Goal: Task Accomplishment & Management: Manage account settings

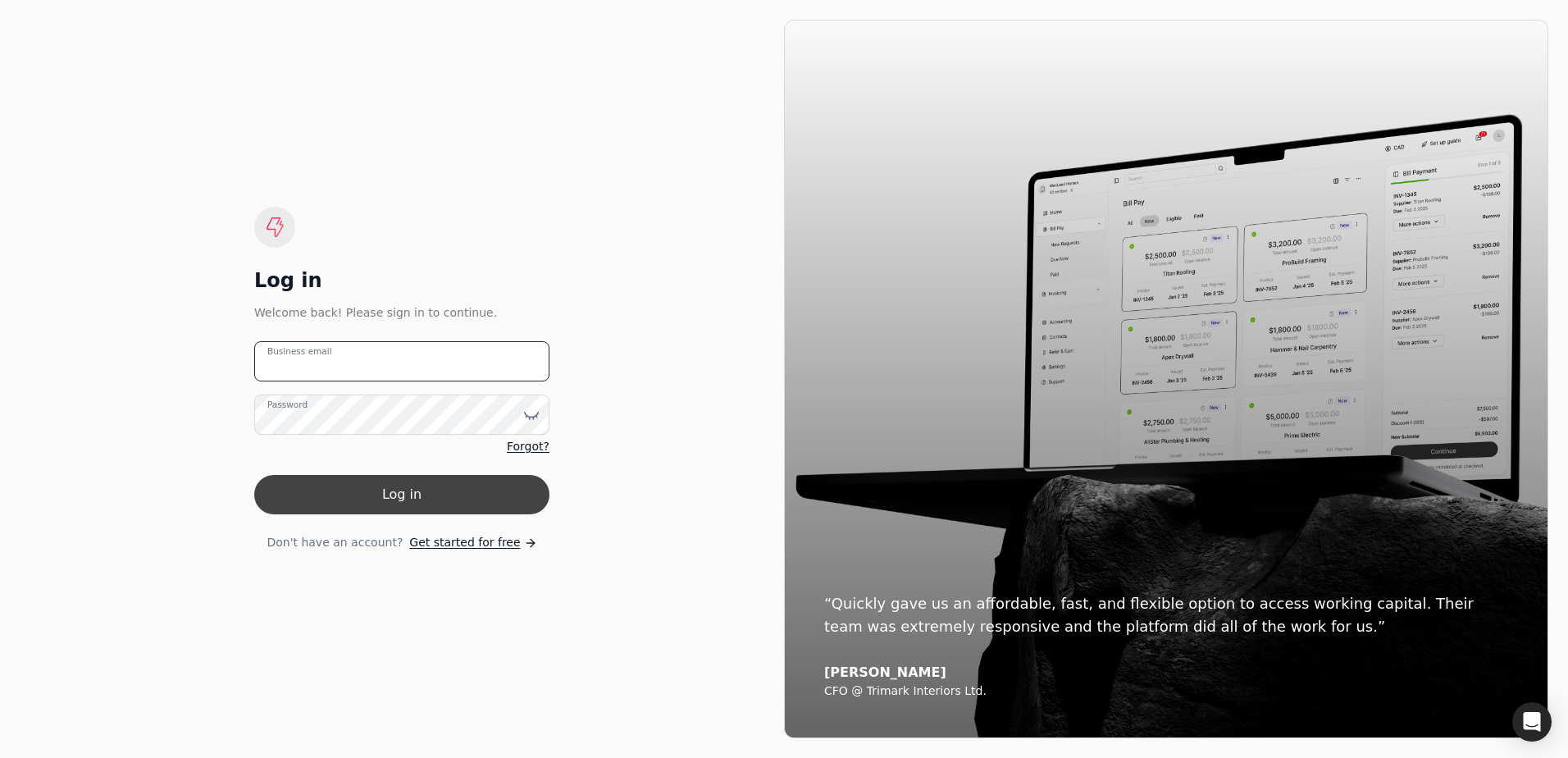
type email "[EMAIL_ADDRESS][DOMAIN_NAME]"
click at [477, 491] on button "Log in" at bounding box center [402, 494] width 296 height 39
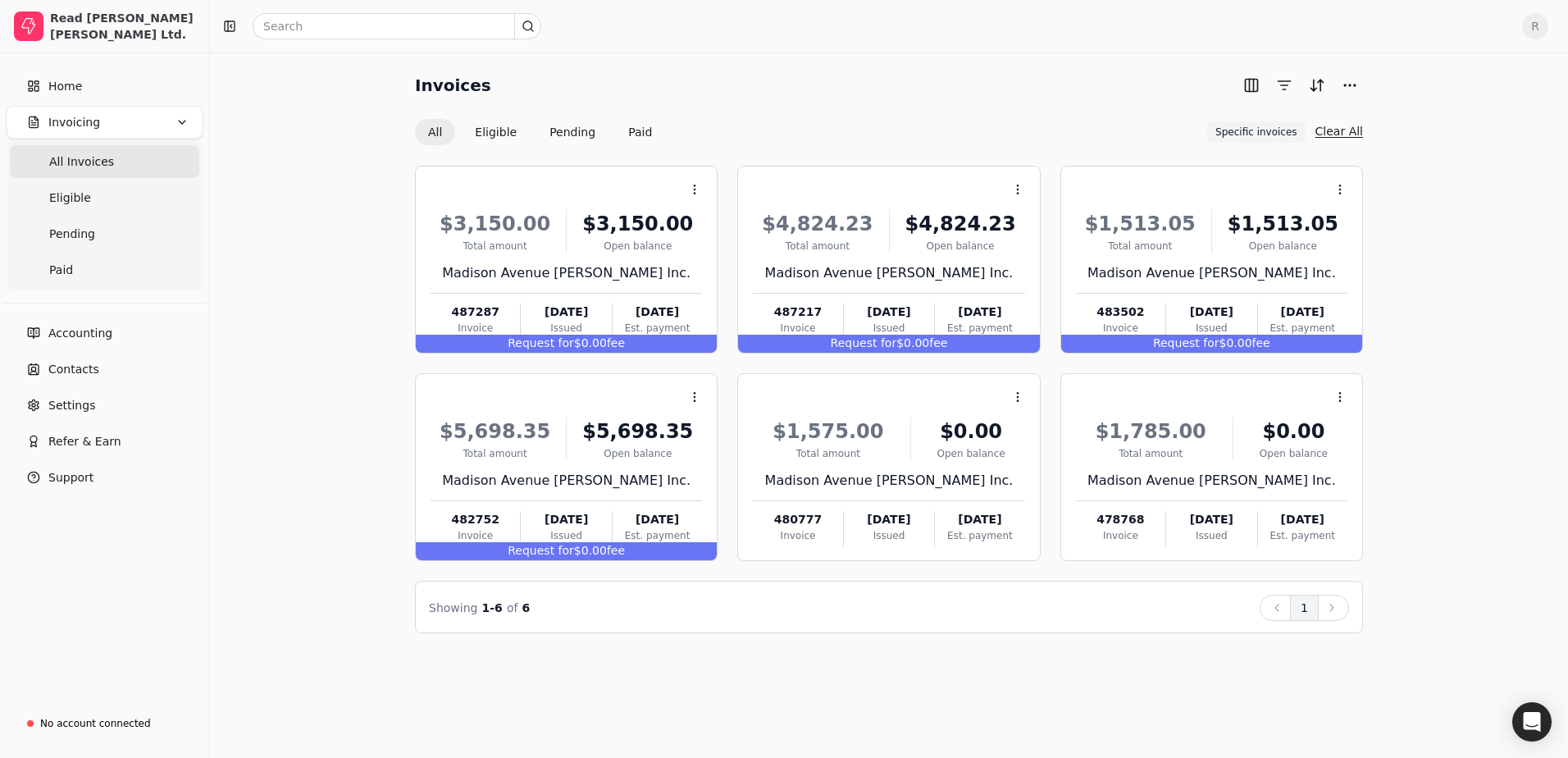
click at [1342, 132] on button "Clear All" at bounding box center [1339, 131] width 48 height 26
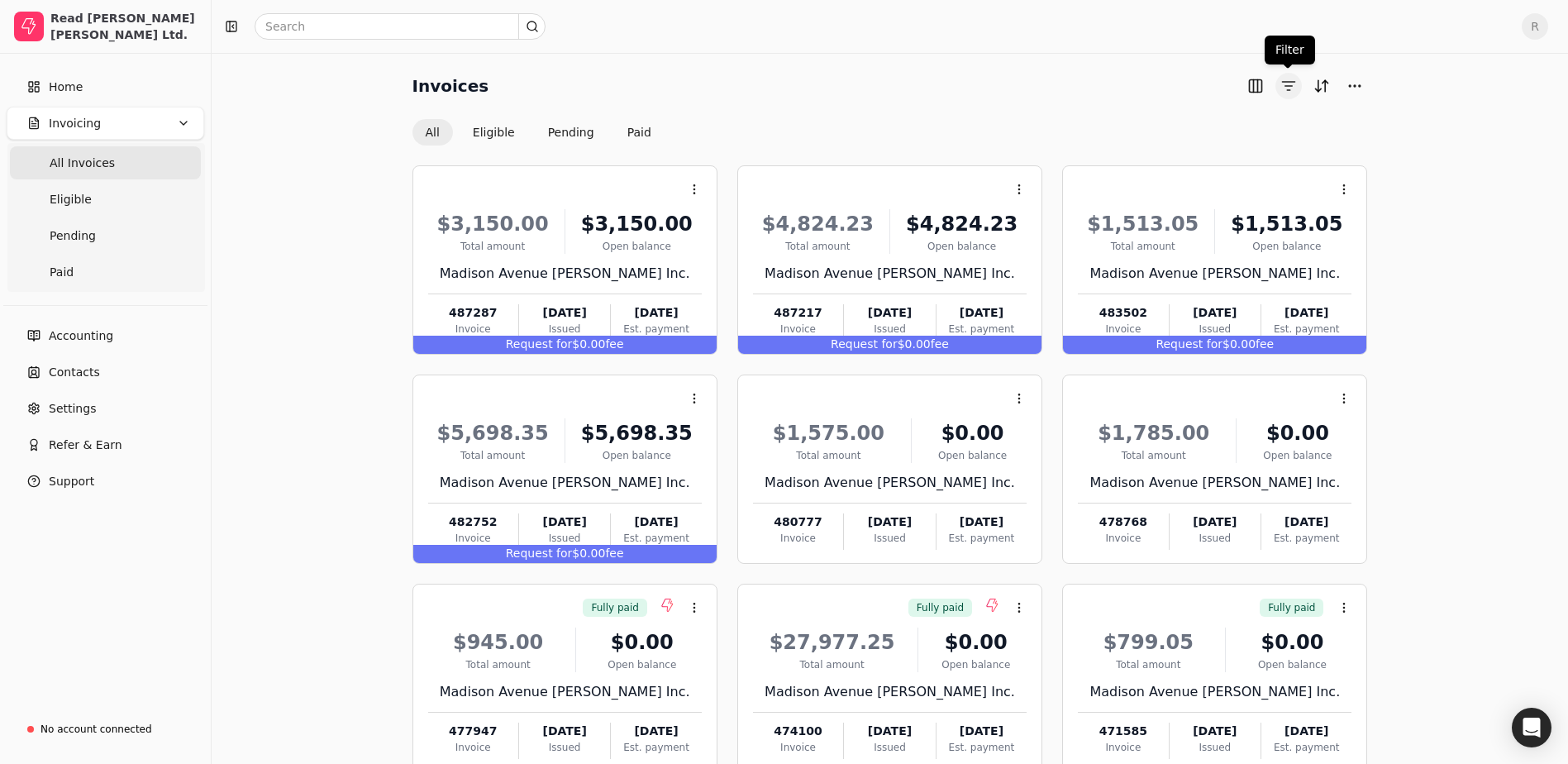
click at [1287, 88] on button "button" at bounding box center [1288, 85] width 26 height 26
click at [1259, 85] on button "button" at bounding box center [1255, 85] width 26 height 26
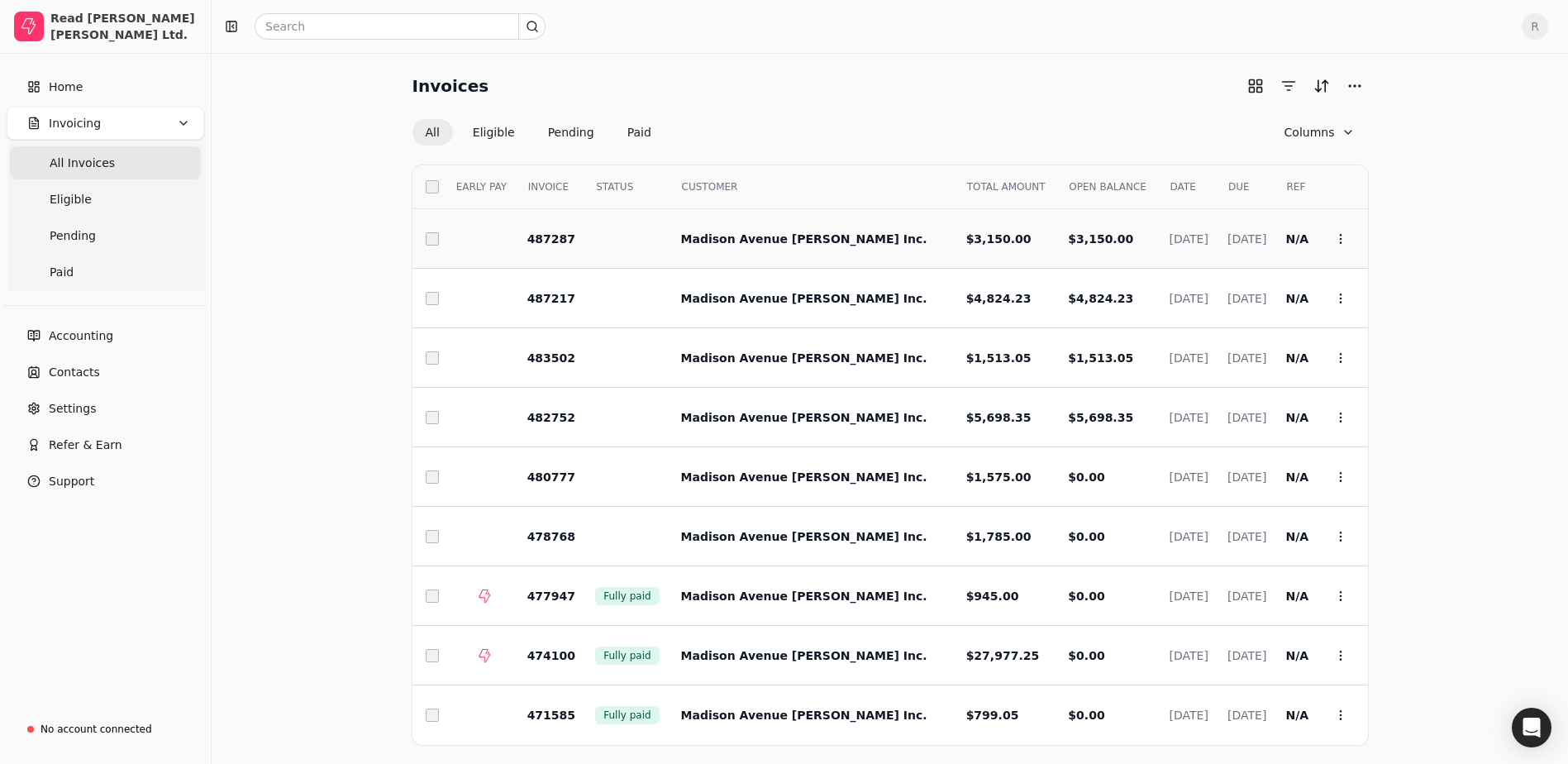
scroll to position [73, 0]
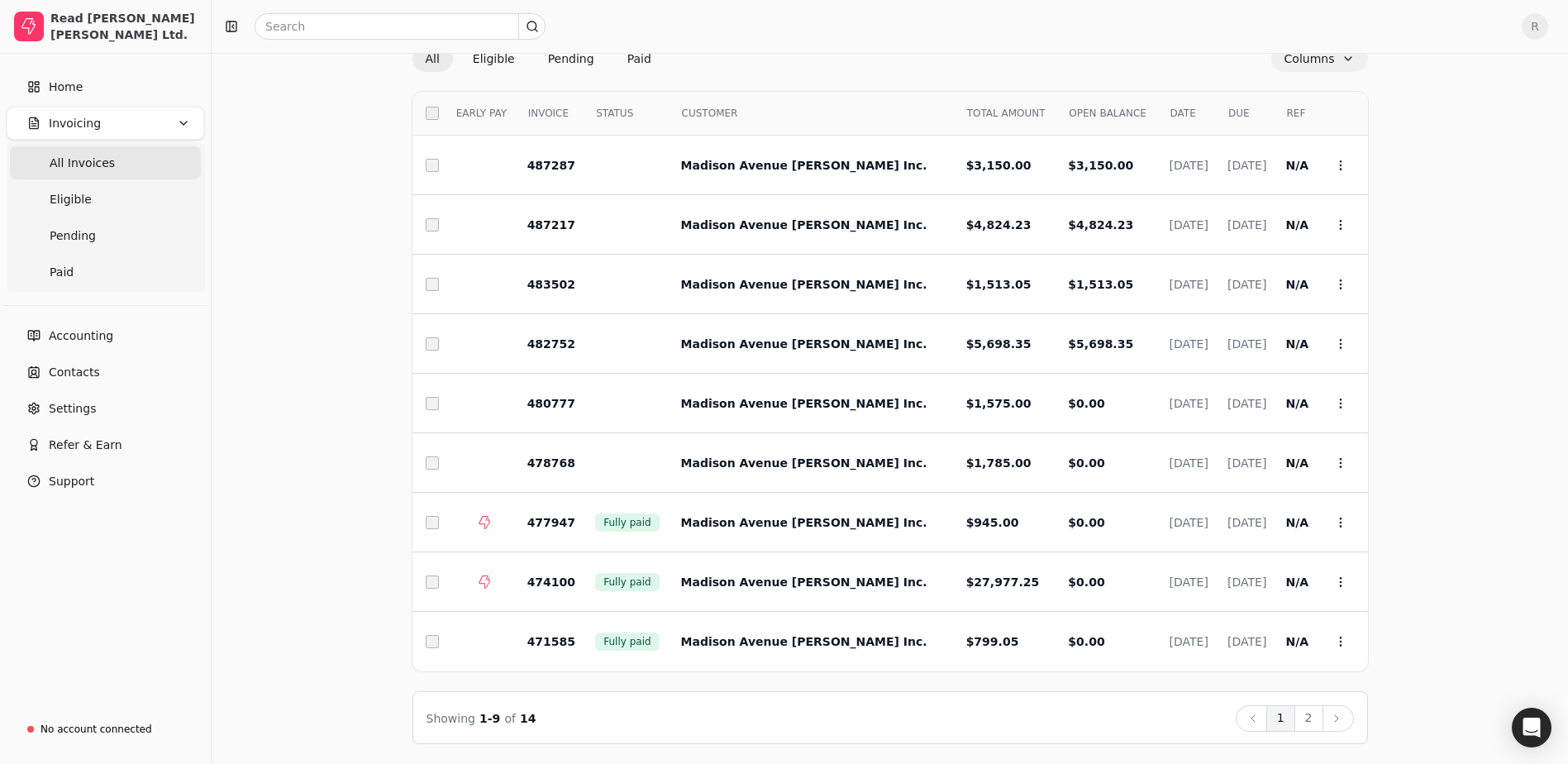
click at [1332, 65] on button "Columns" at bounding box center [1319, 58] width 97 height 26
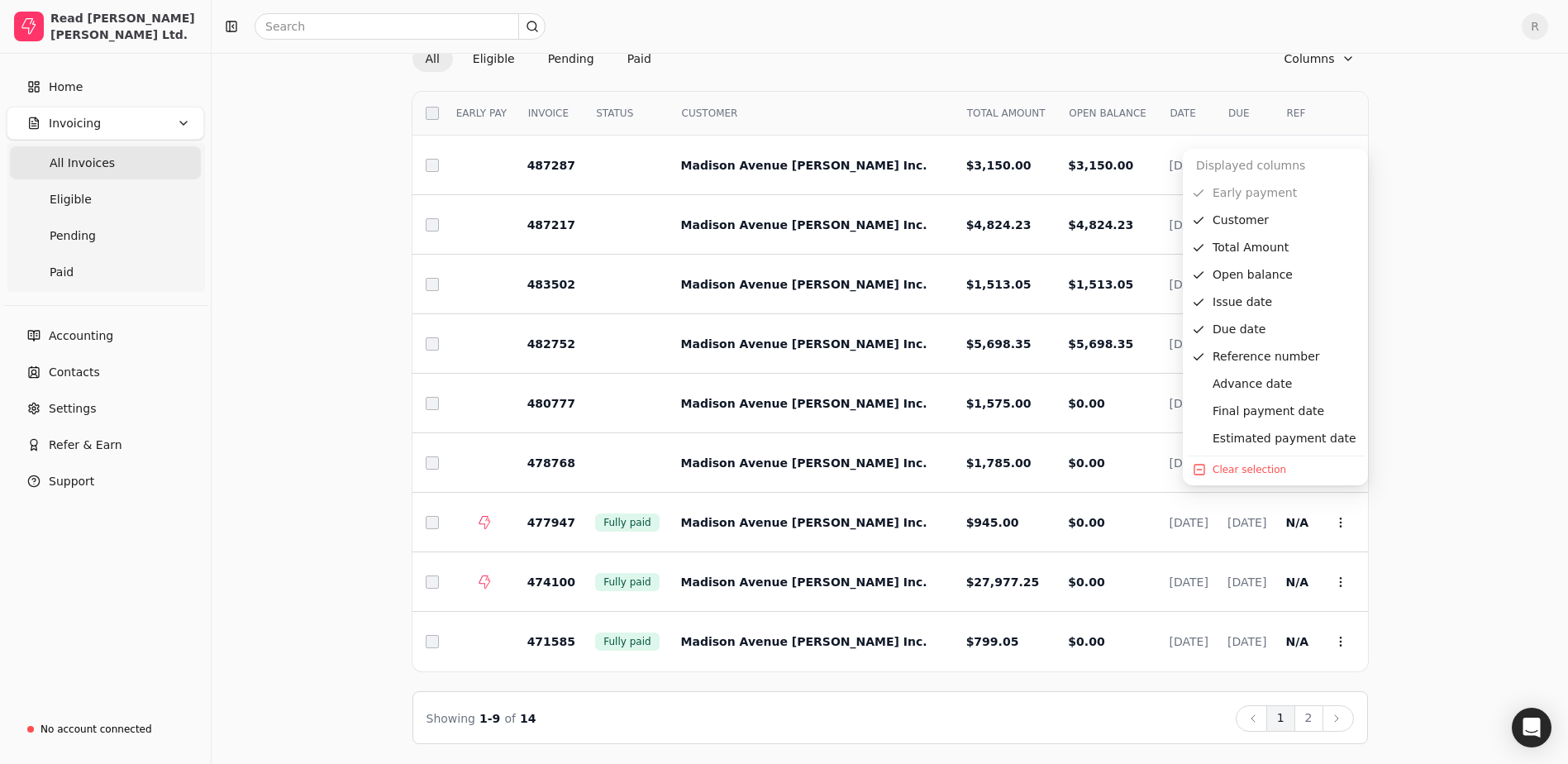
scroll to position [0, 0]
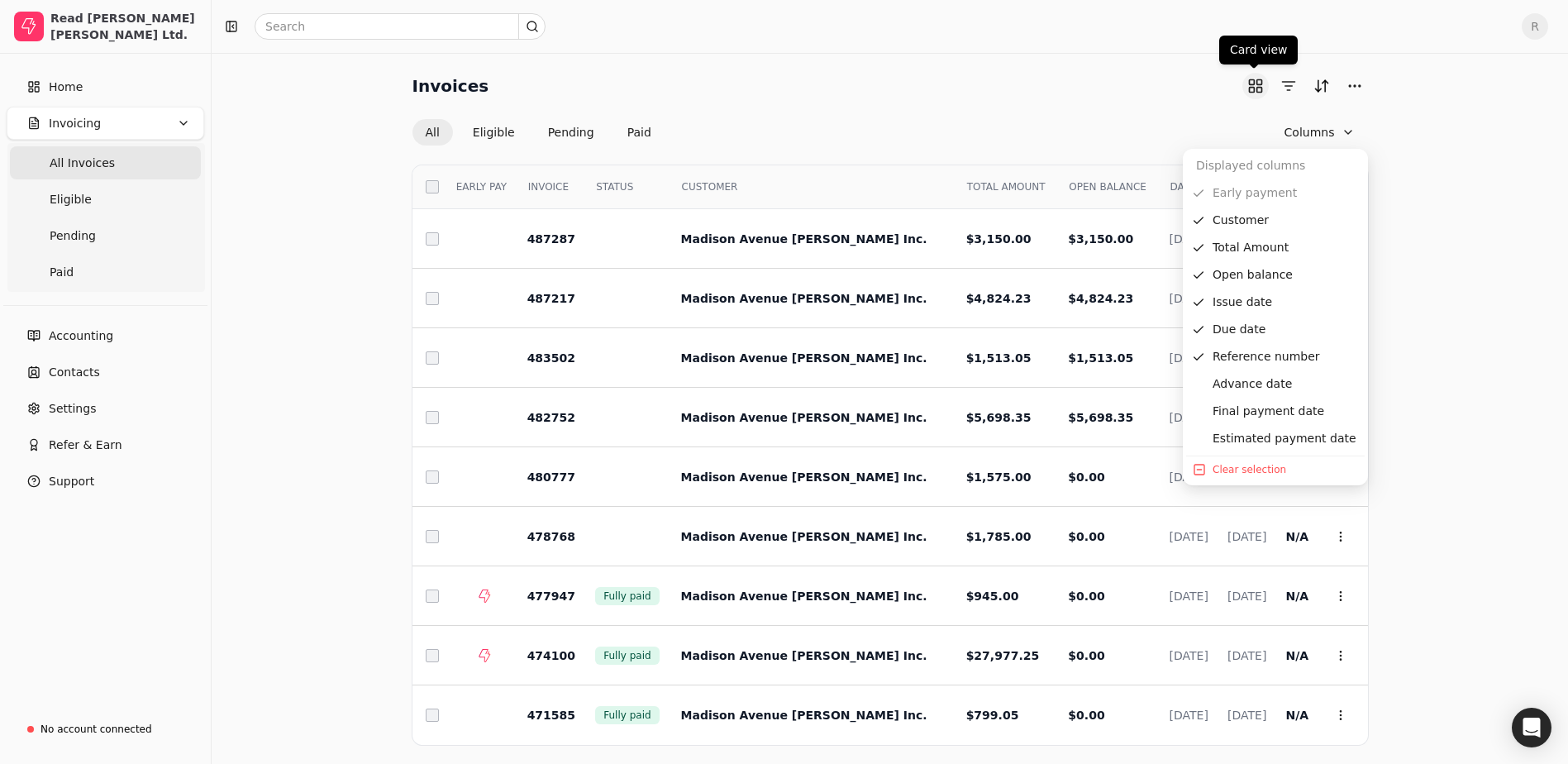
click at [1252, 84] on button "button" at bounding box center [1255, 85] width 26 height 26
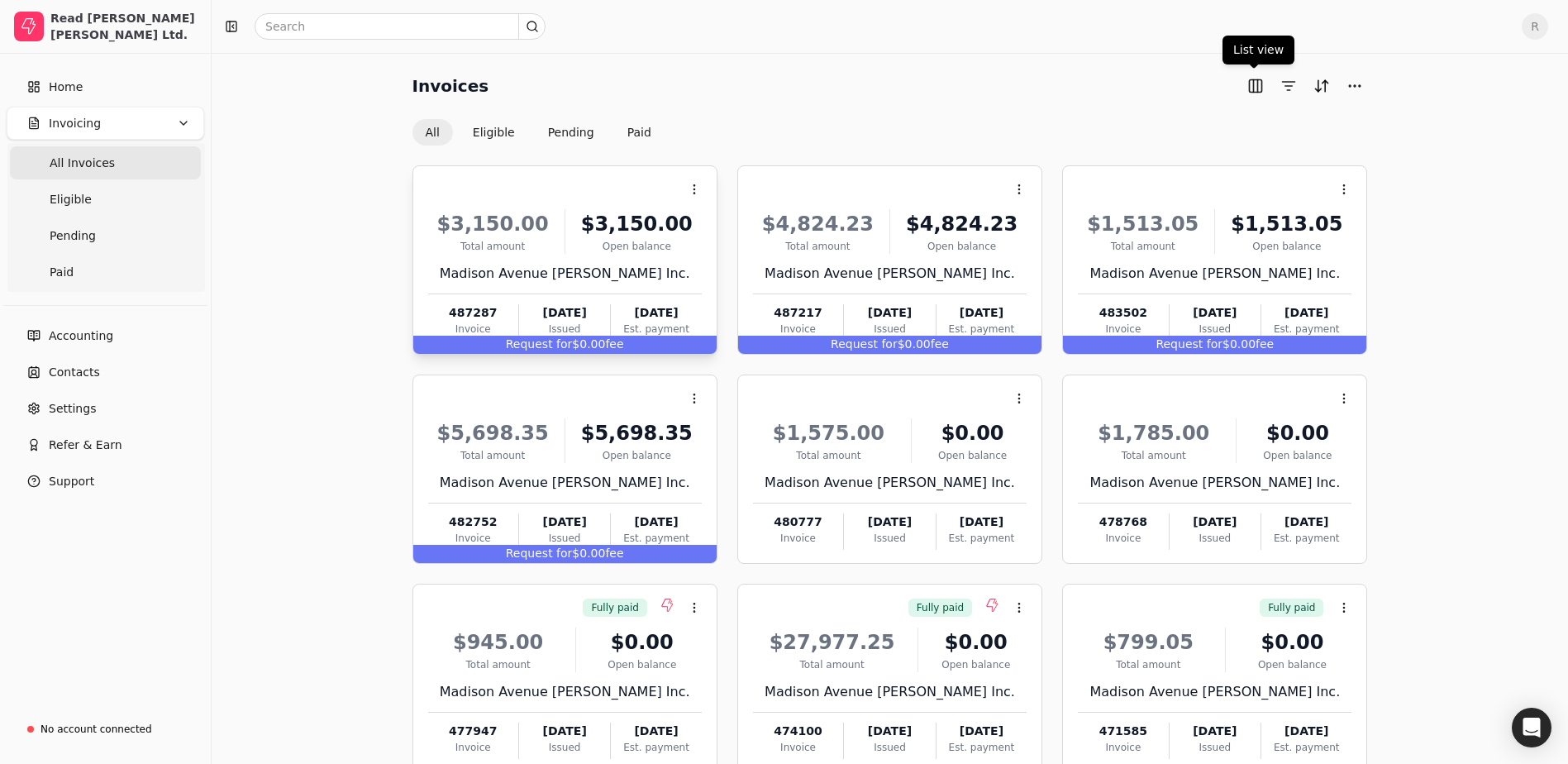
click at [605, 344] on span "fee" at bounding box center [614, 344] width 19 height 14
click at [657, 340] on div "Request for $0.00 fee" at bounding box center [565, 345] width 303 height 19
click at [1289, 86] on button "button" at bounding box center [1288, 85] width 26 height 26
click at [1257, 82] on button "button" at bounding box center [1255, 85] width 26 height 26
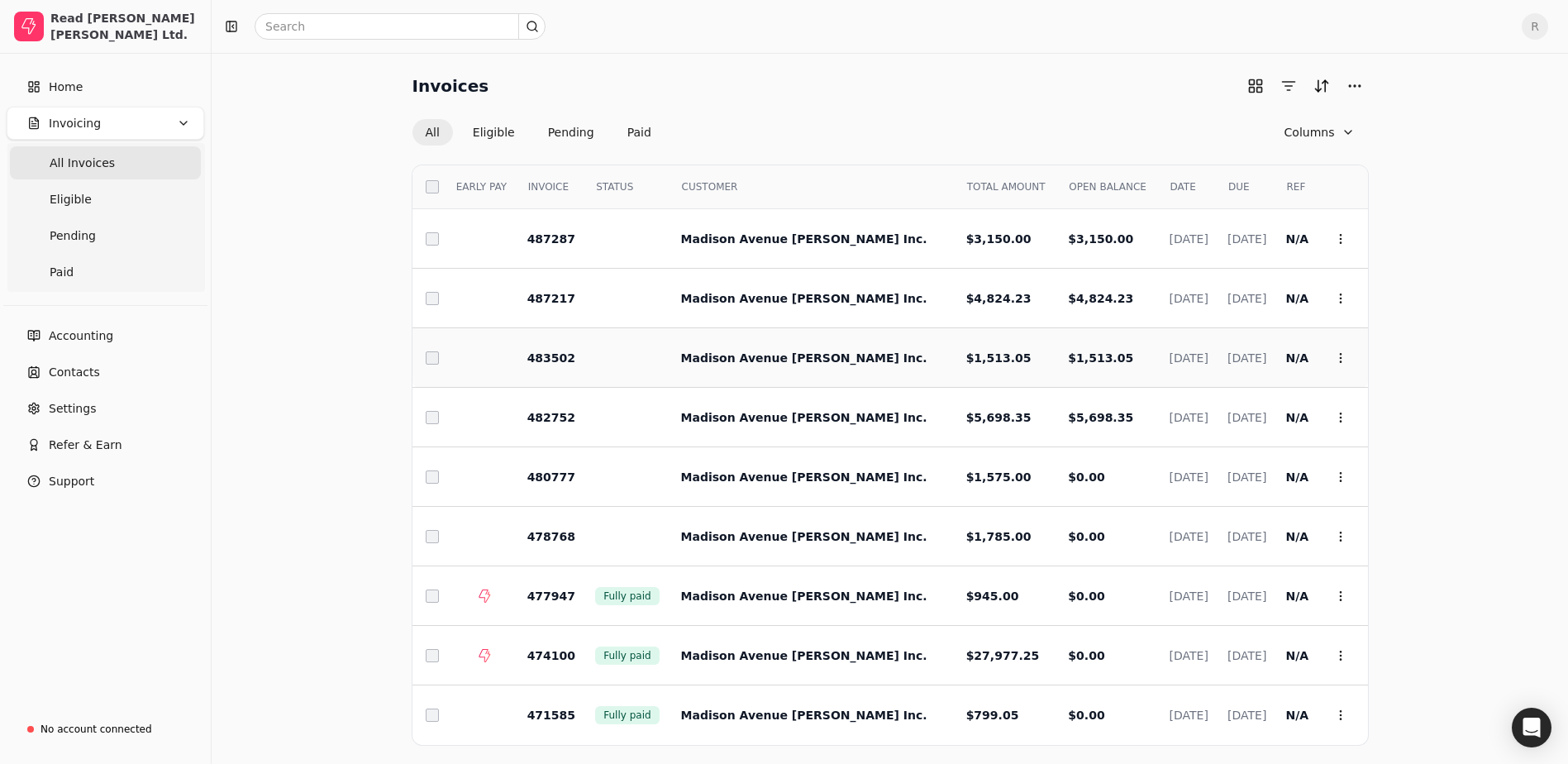
scroll to position [73, 0]
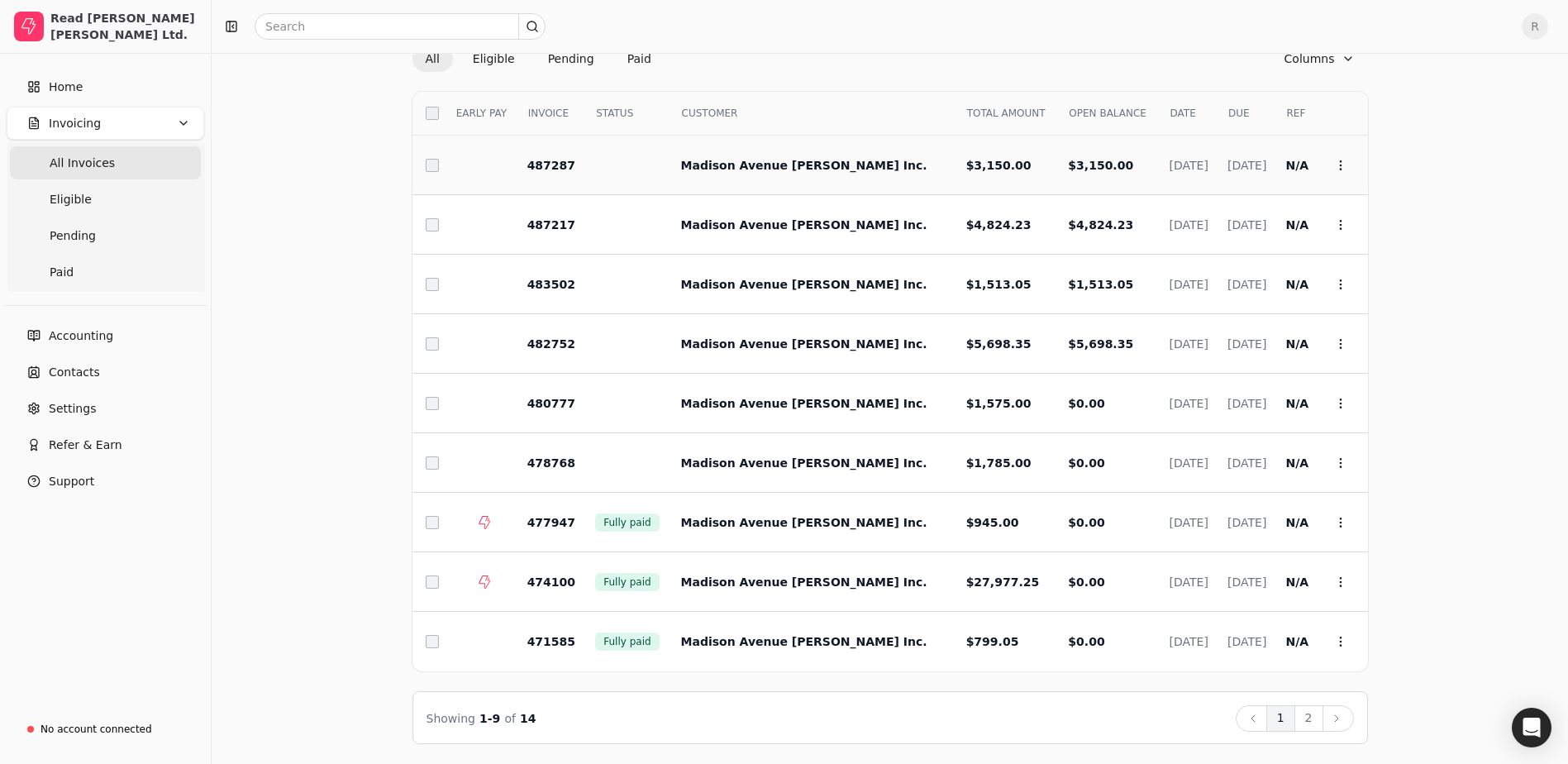
click at [1354, 167] on td "Context Menu Button" at bounding box center [1340, 165] width 55 height 60
click at [431, 213] on td at bounding box center [427, 225] width 30 height 60
click at [429, 174] on td at bounding box center [427, 165] width 30 height 60
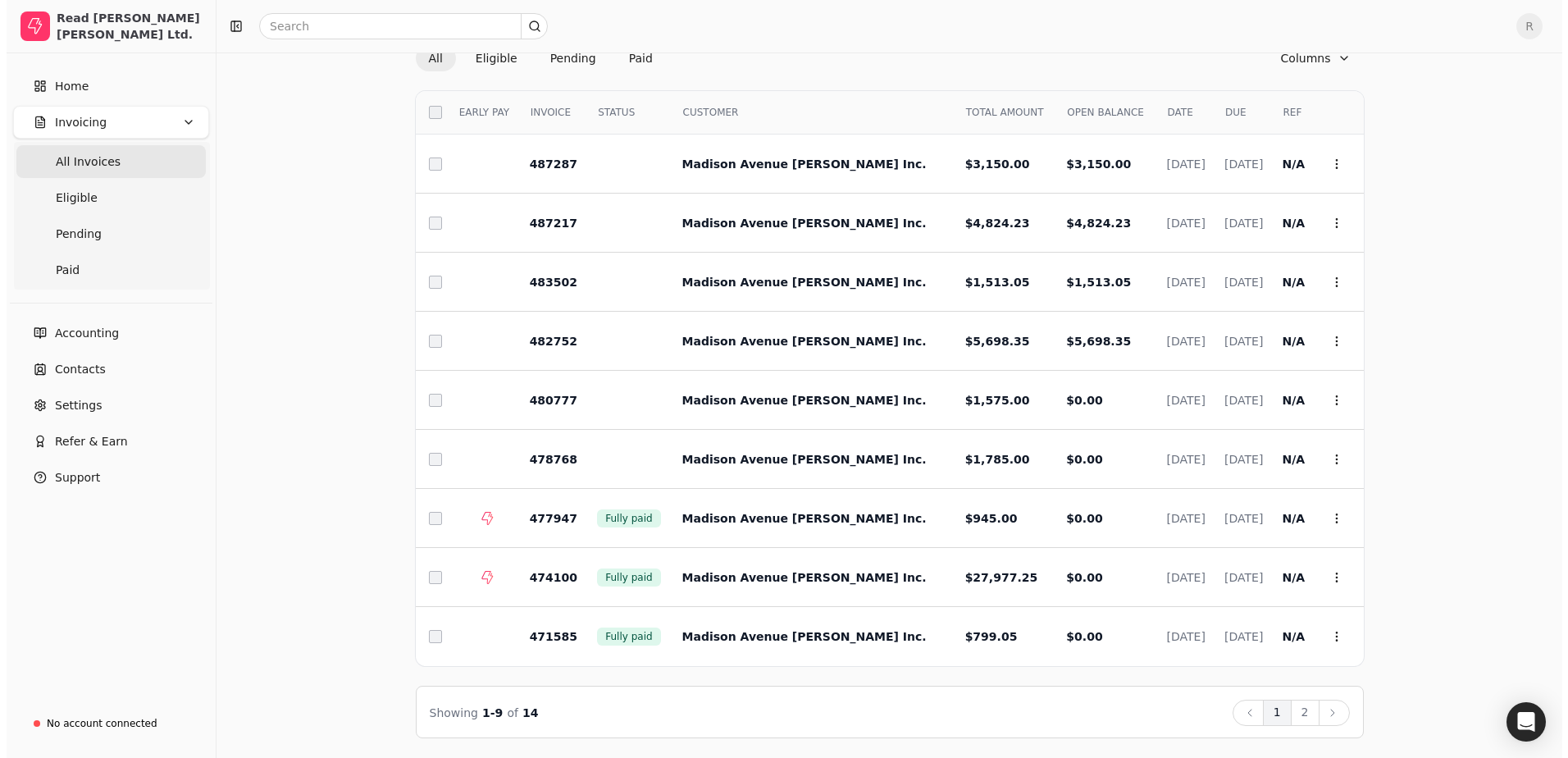
scroll to position [0, 0]
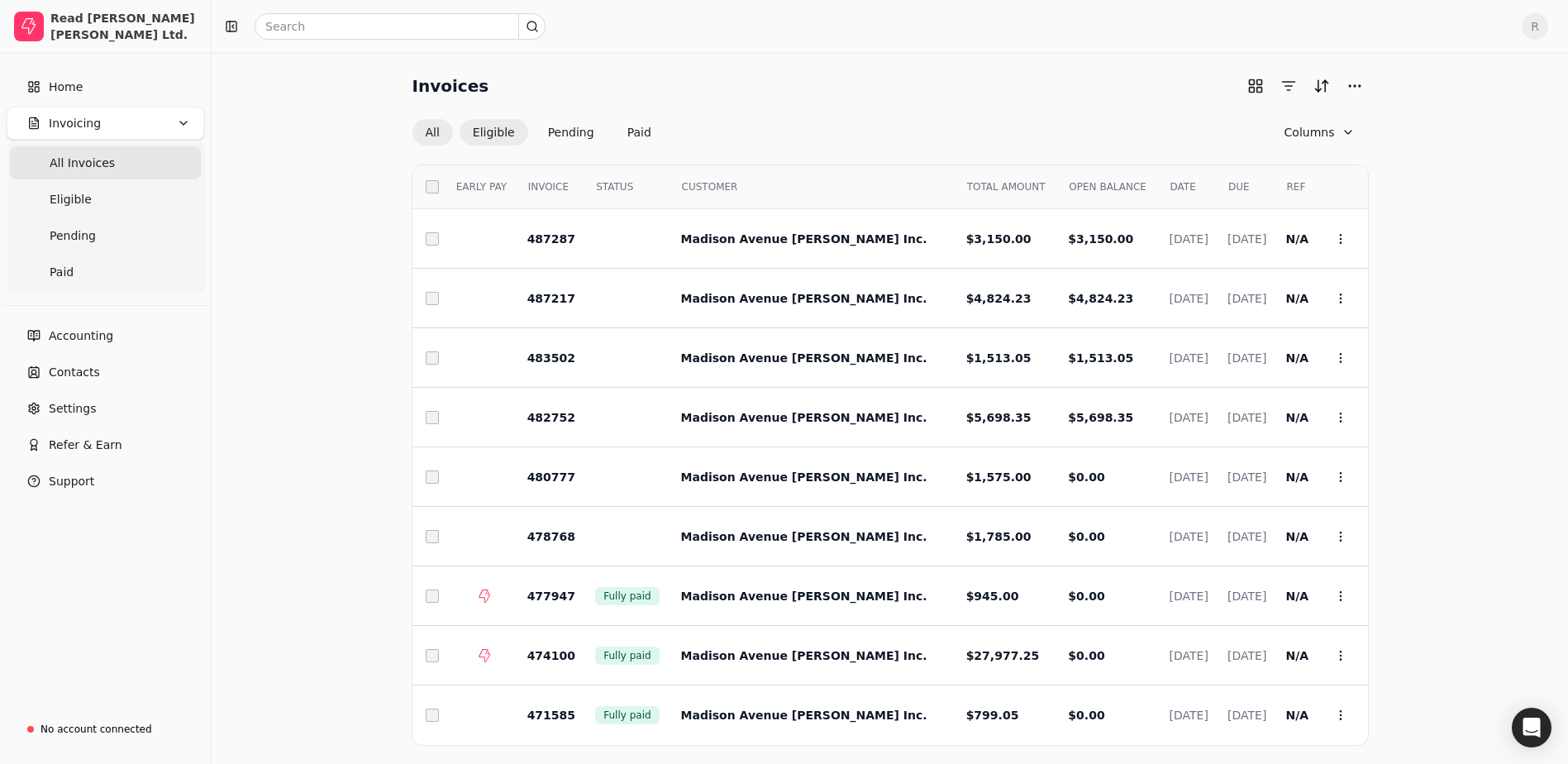
click at [505, 134] on button "Eligible" at bounding box center [493, 132] width 68 height 26
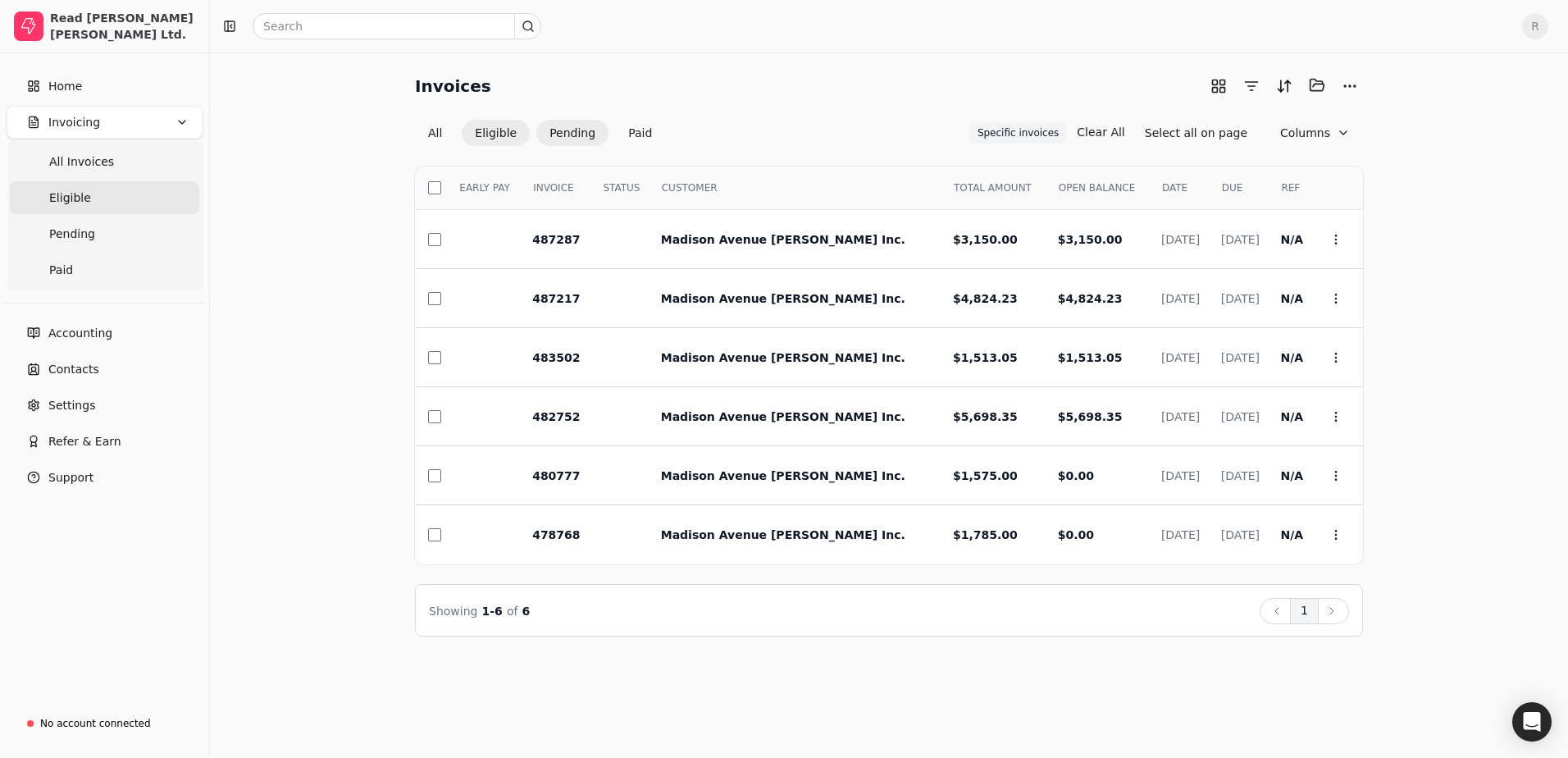
click at [561, 129] on button "Pending" at bounding box center [572, 132] width 72 height 26
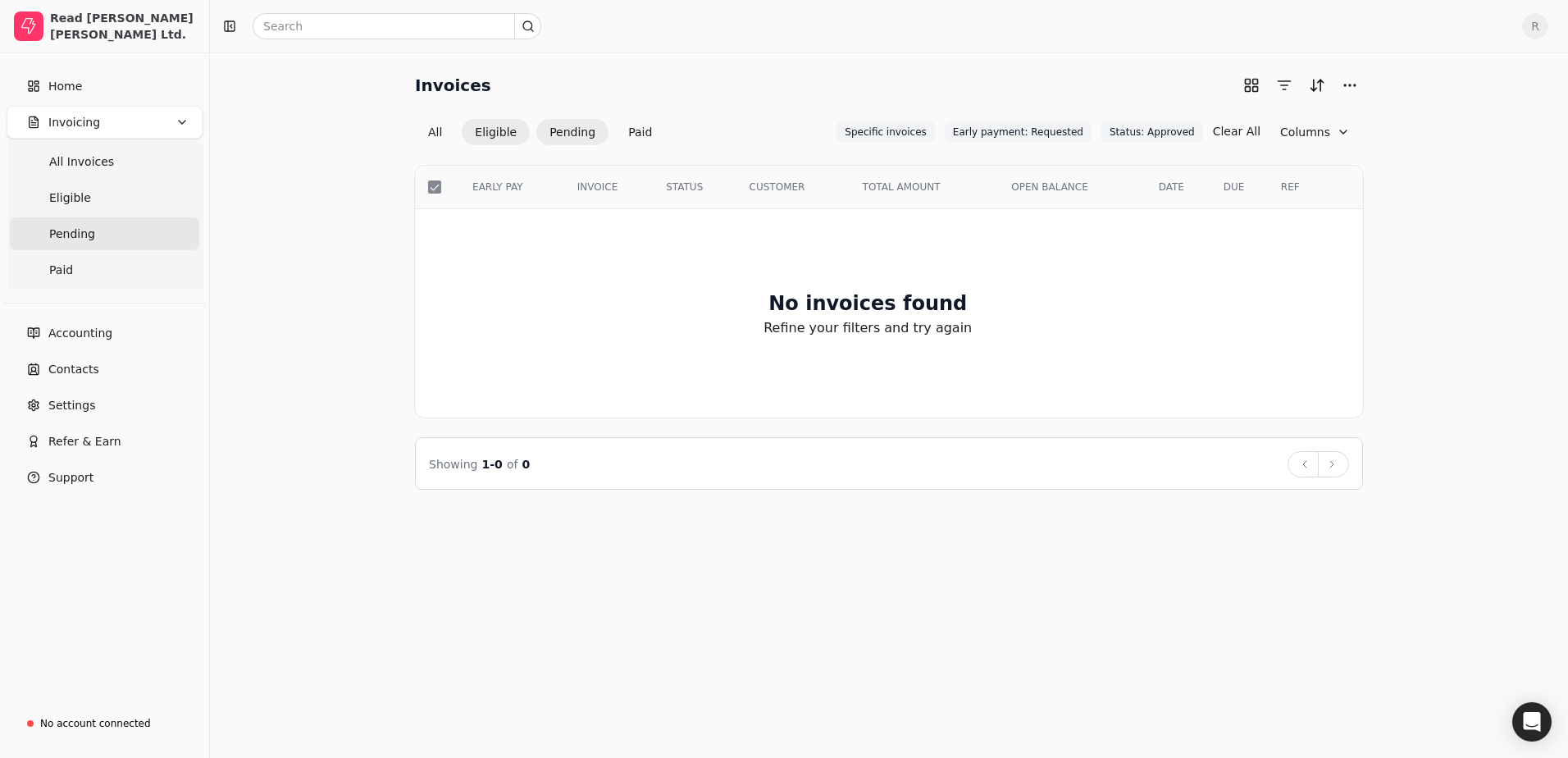
click at [501, 140] on button "Eligible" at bounding box center [495, 131] width 68 height 26
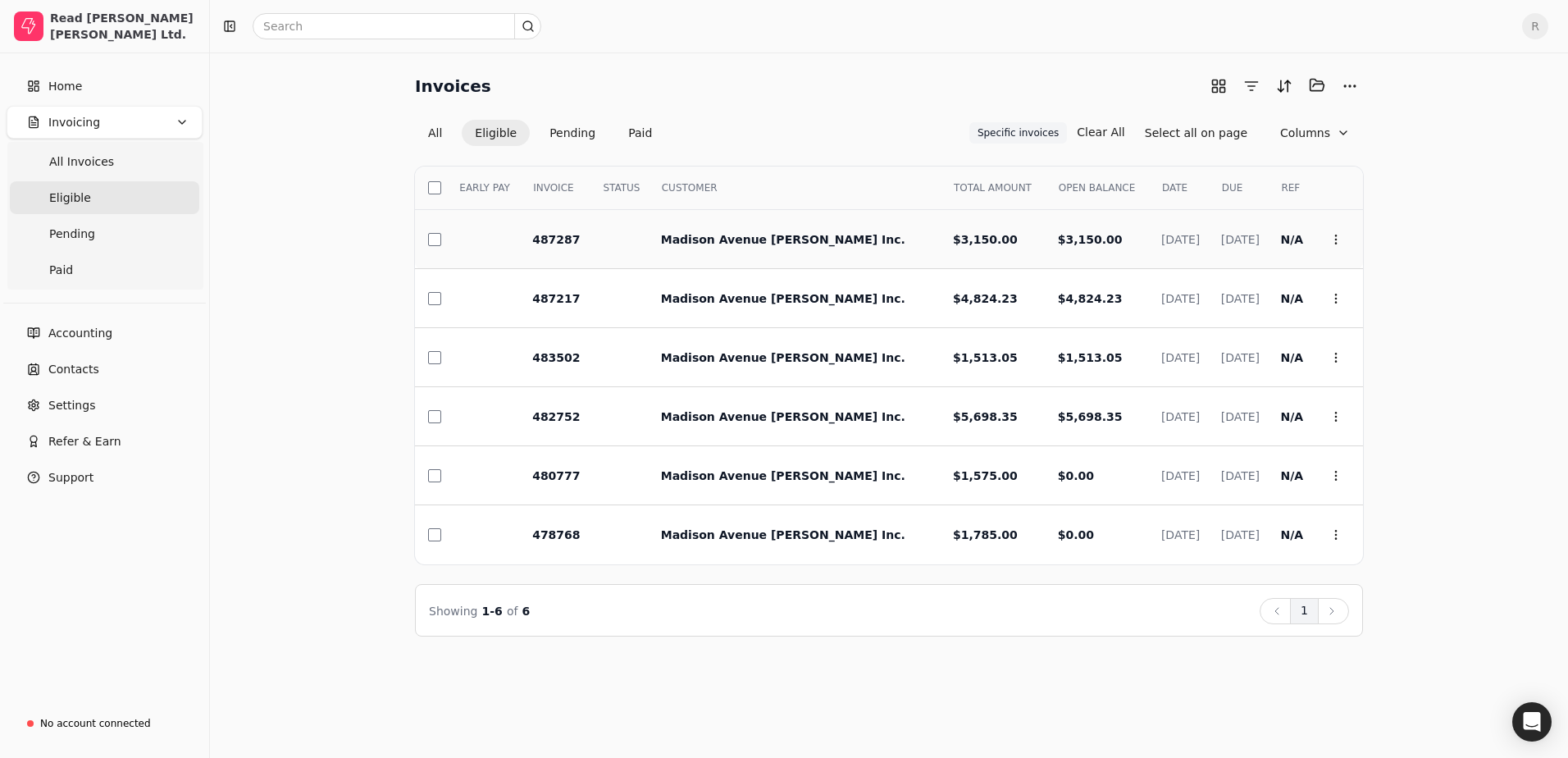
click at [427, 239] on td at bounding box center [431, 240] width 30 height 59
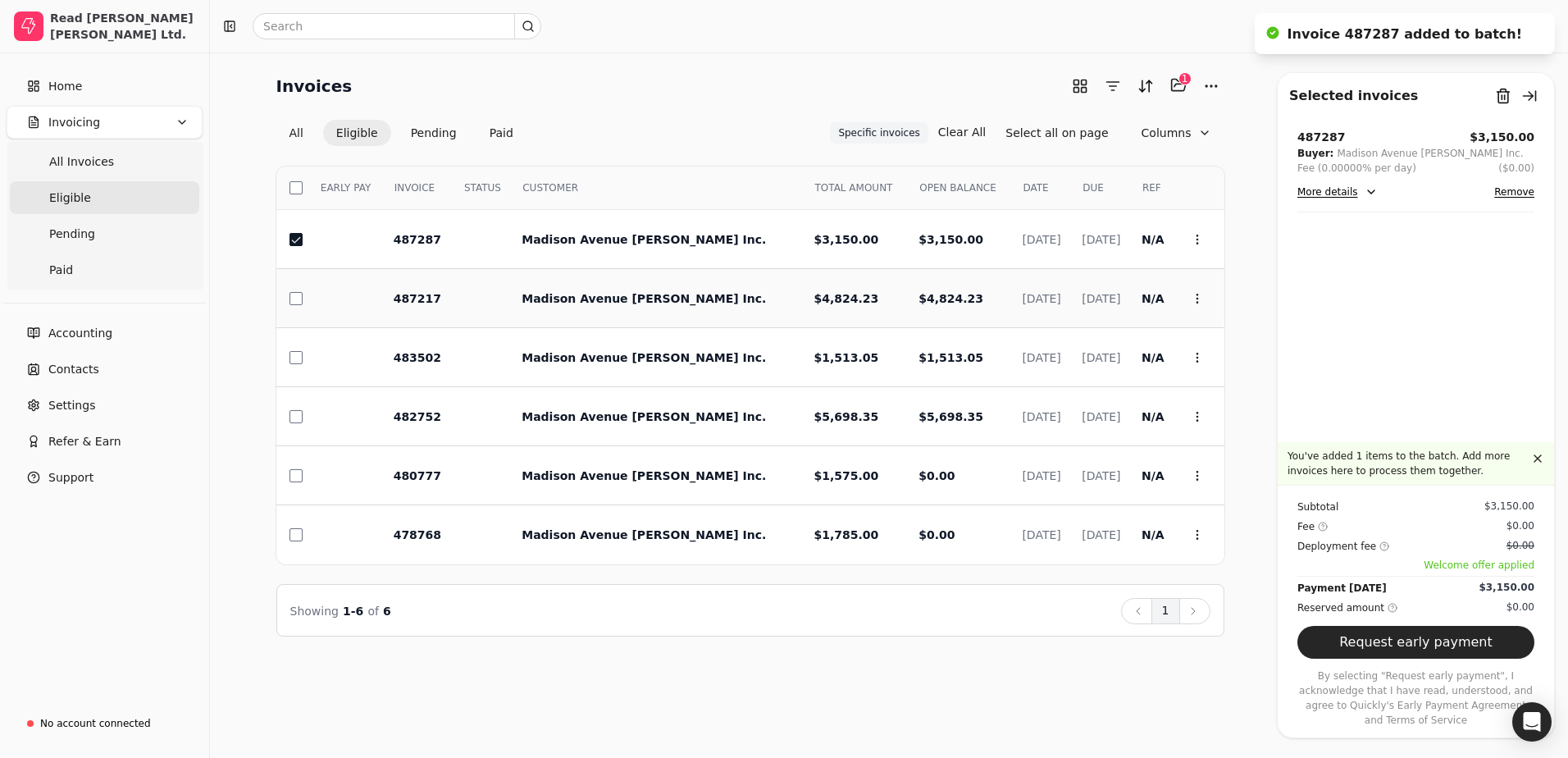
click at [302, 292] on div at bounding box center [298, 299] width 17 height 13
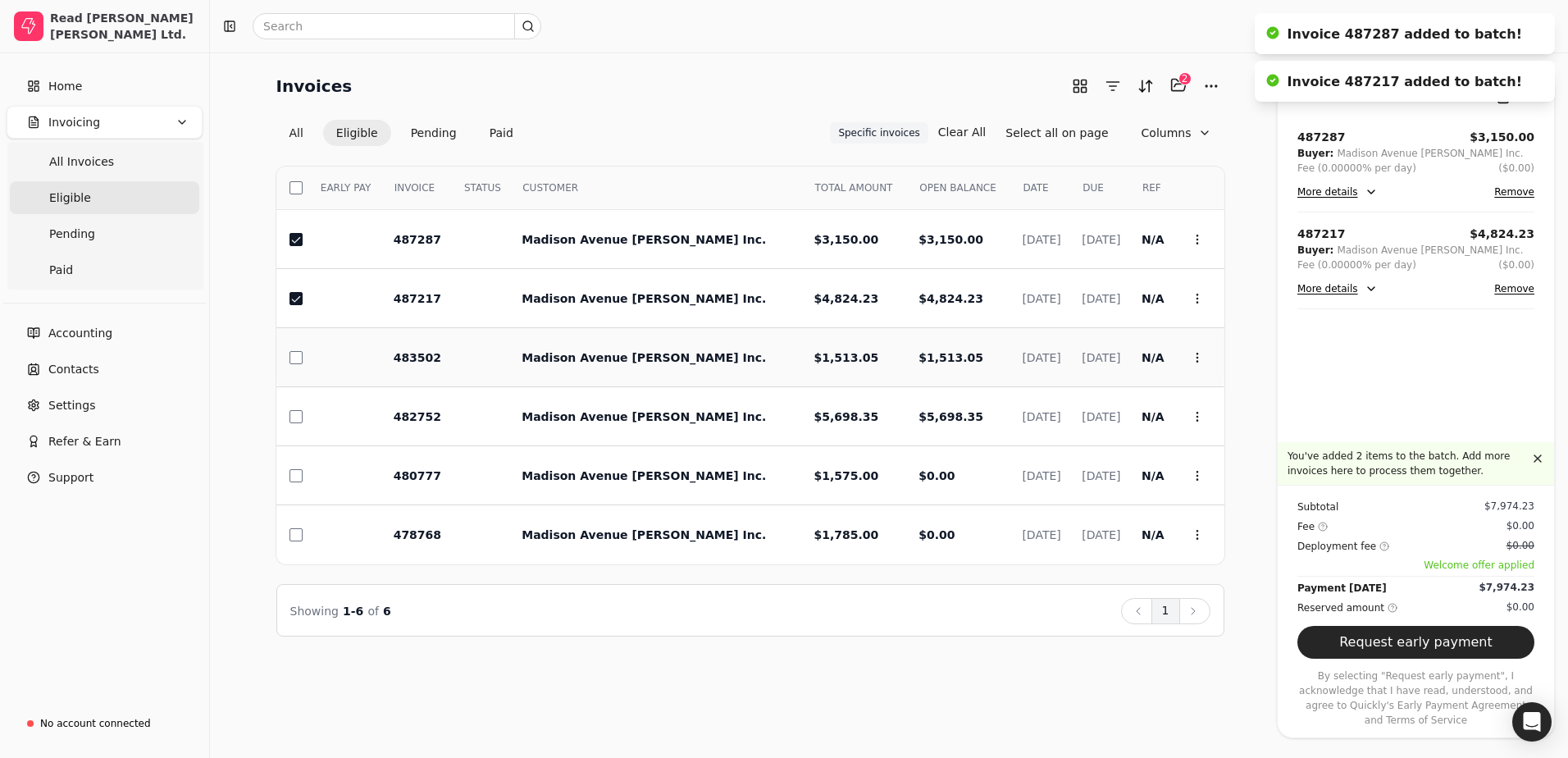
click at [296, 348] on td at bounding box center [291, 358] width 30 height 59
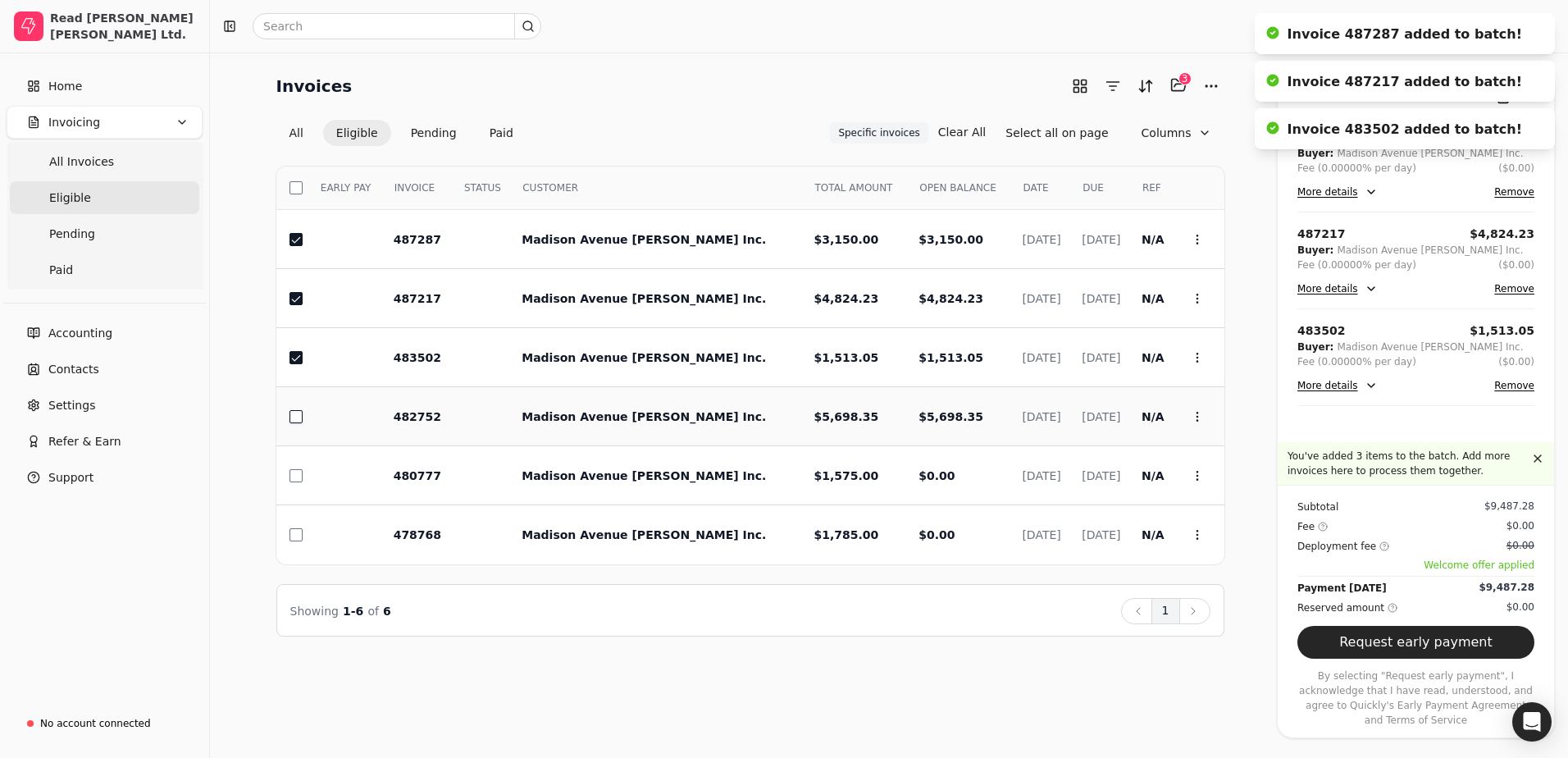
click at [300, 416] on button "button" at bounding box center [297, 417] width 13 height 13
click at [1483, 656] on button "Request early payment" at bounding box center [1416, 642] width 237 height 33
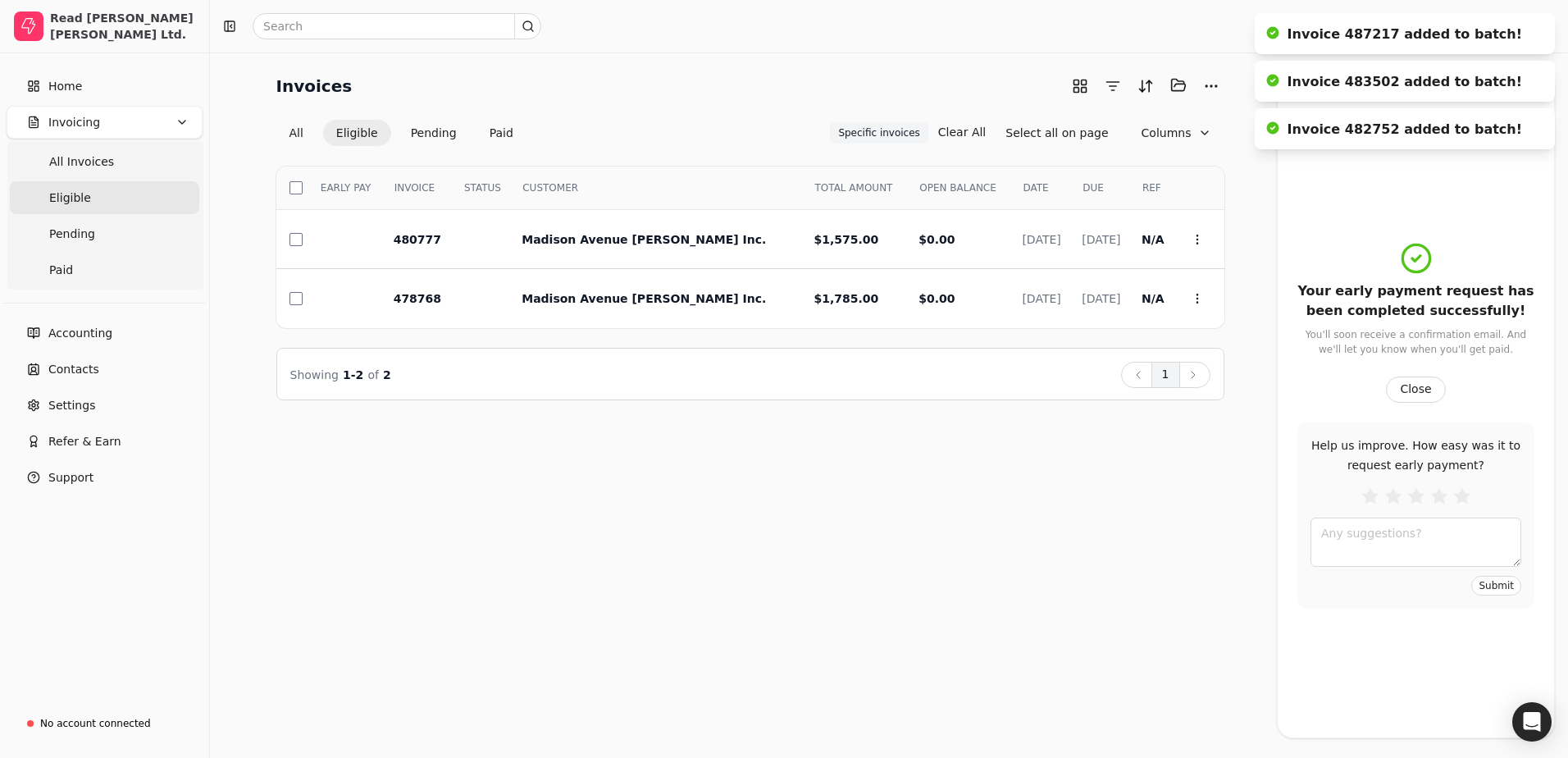
click at [1182, 514] on div "Invoices Selected items: 0 All Eligible Pending Paid Specific invoices Specific…" at bounding box center [890, 405] width 1359 height 705
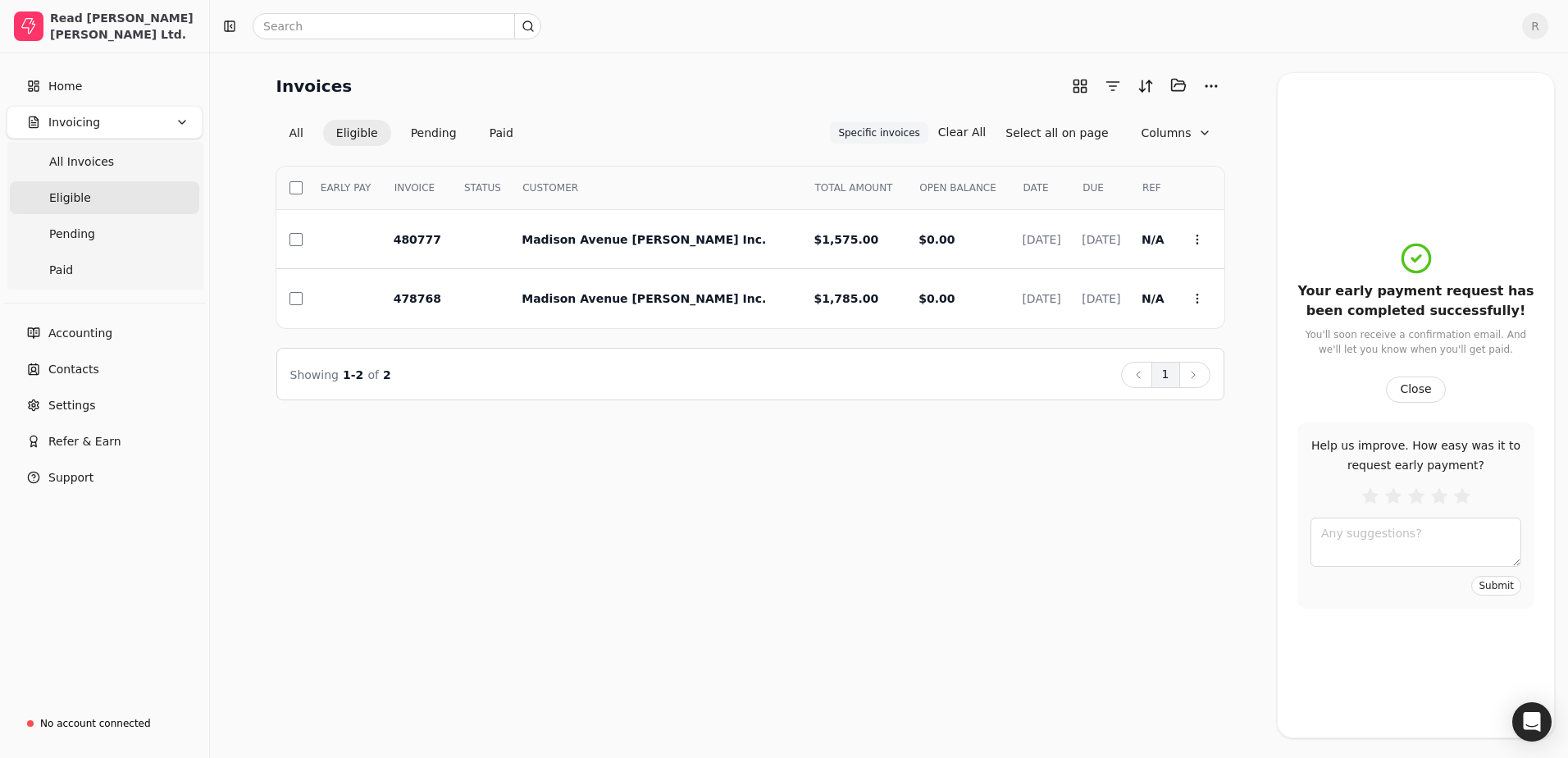
click at [1077, 569] on div "Invoices Selected items: 0 All Eligible Pending Paid Specific invoices Specific…" at bounding box center [890, 405] width 1359 height 705
click at [436, 142] on button "Pending" at bounding box center [434, 132] width 72 height 26
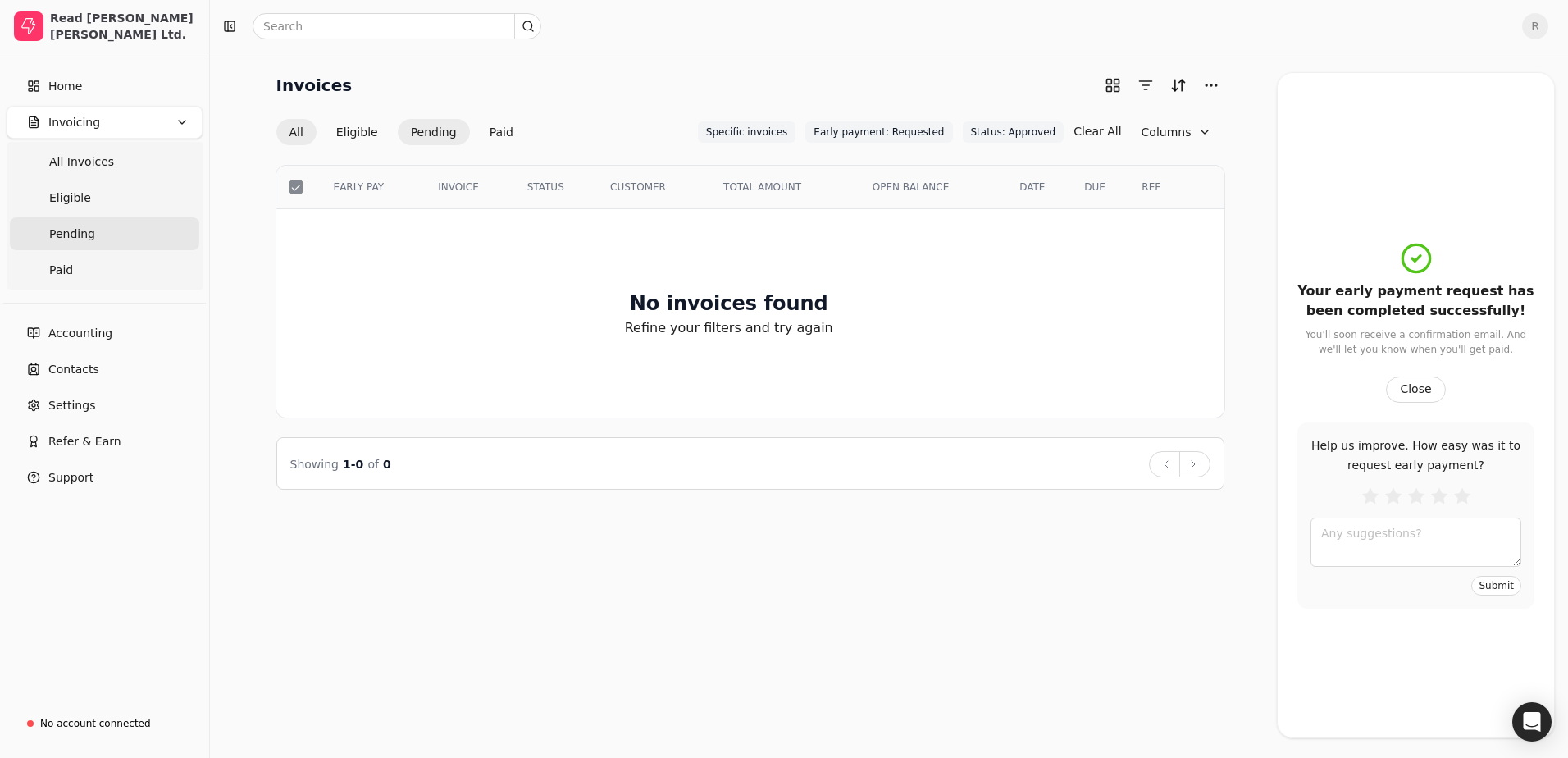
click at [302, 131] on button "All" at bounding box center [297, 131] width 40 height 26
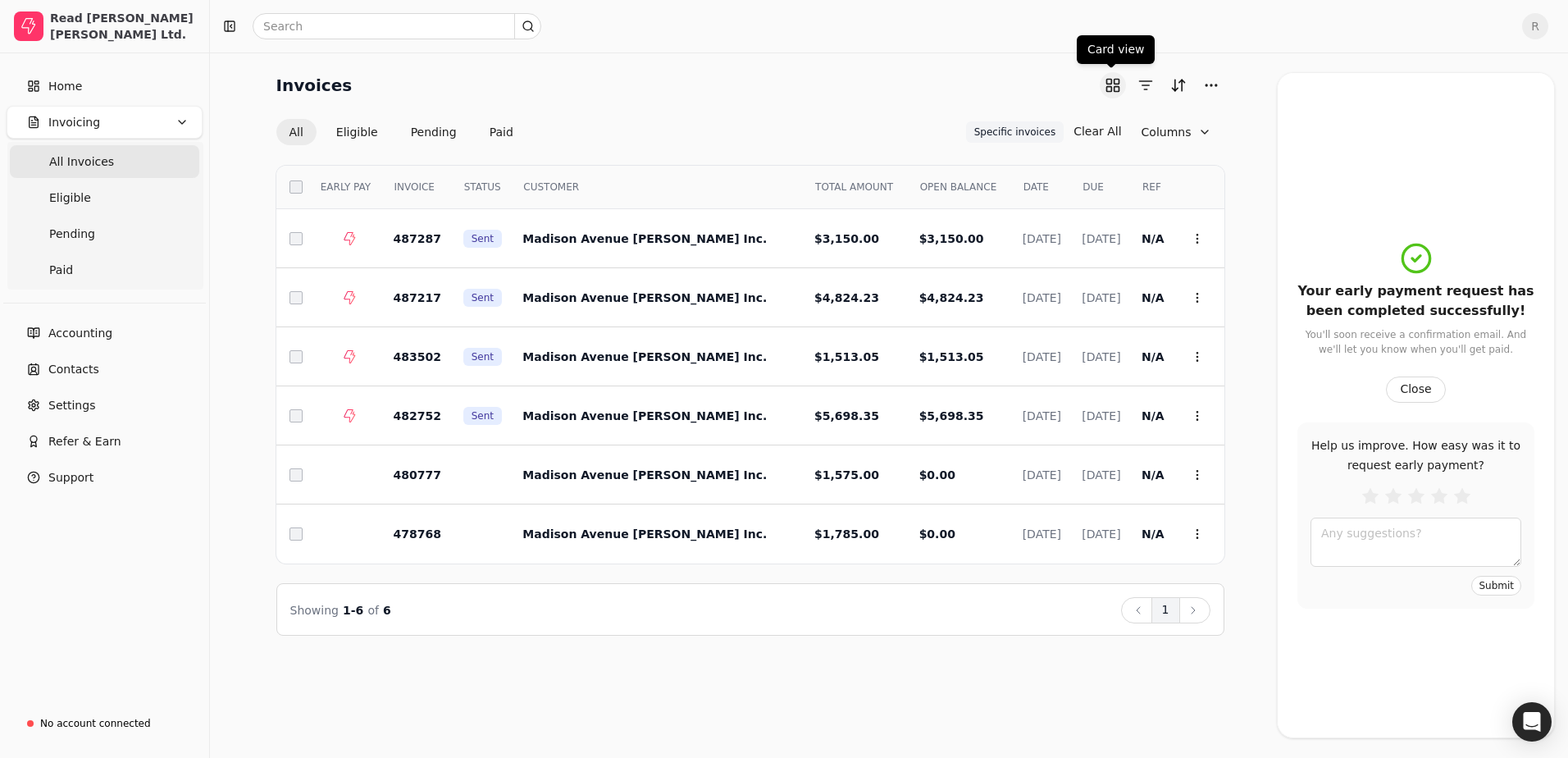
click at [1112, 84] on button "button" at bounding box center [1112, 85] width 26 height 26
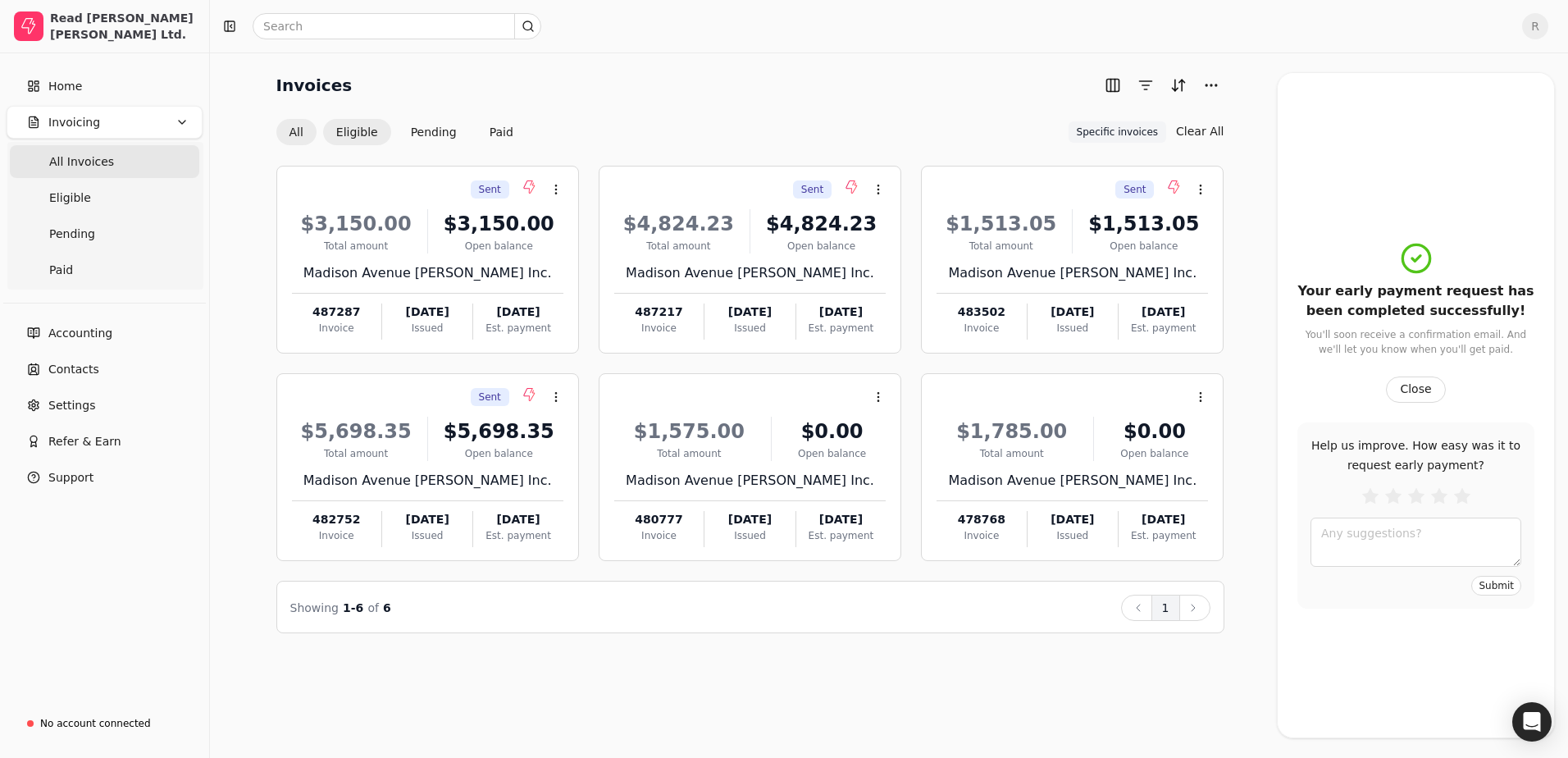
click at [348, 136] on button "Eligible" at bounding box center [357, 131] width 68 height 26
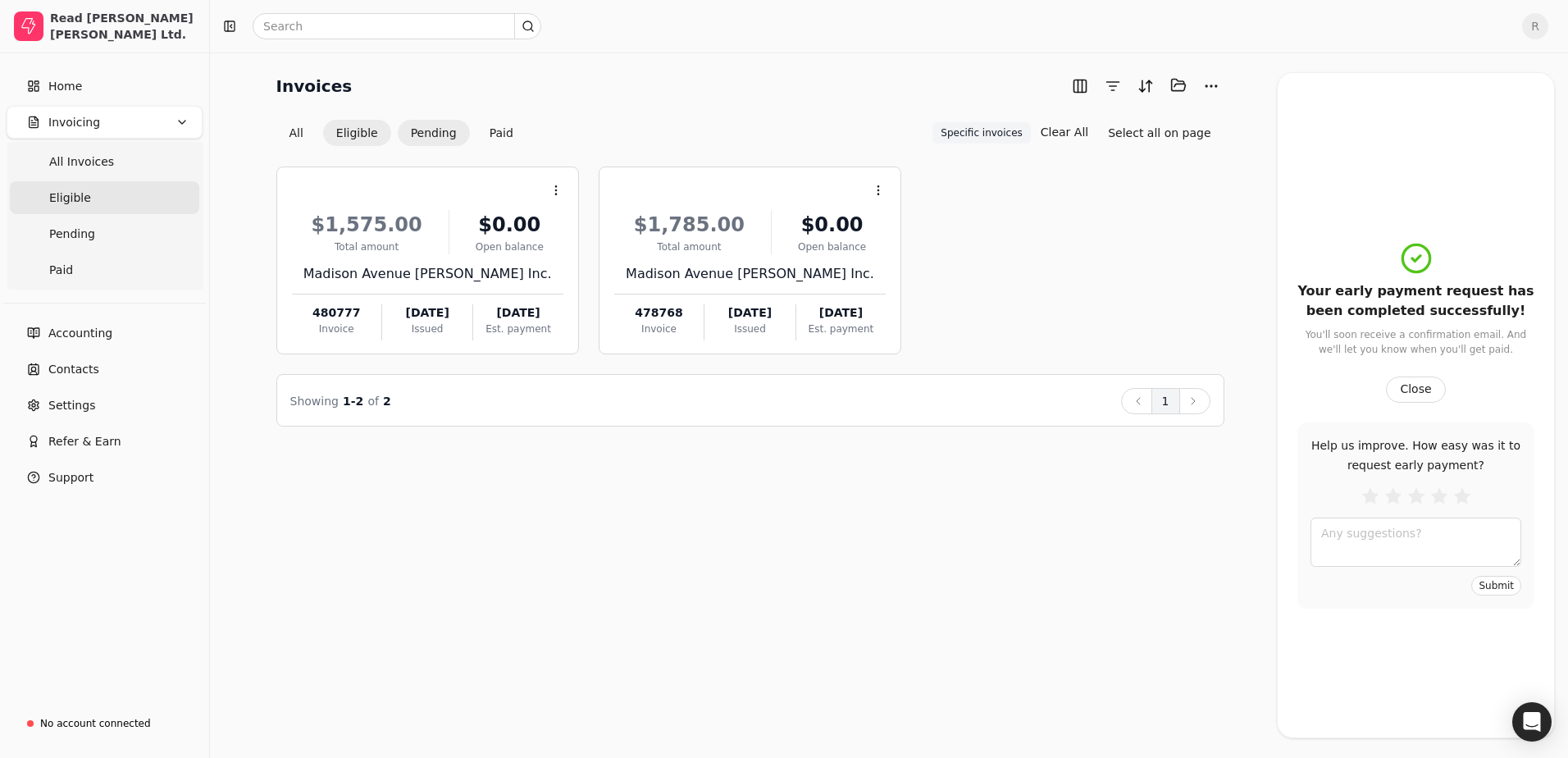
click at [405, 124] on button "Pending" at bounding box center [434, 132] width 72 height 26
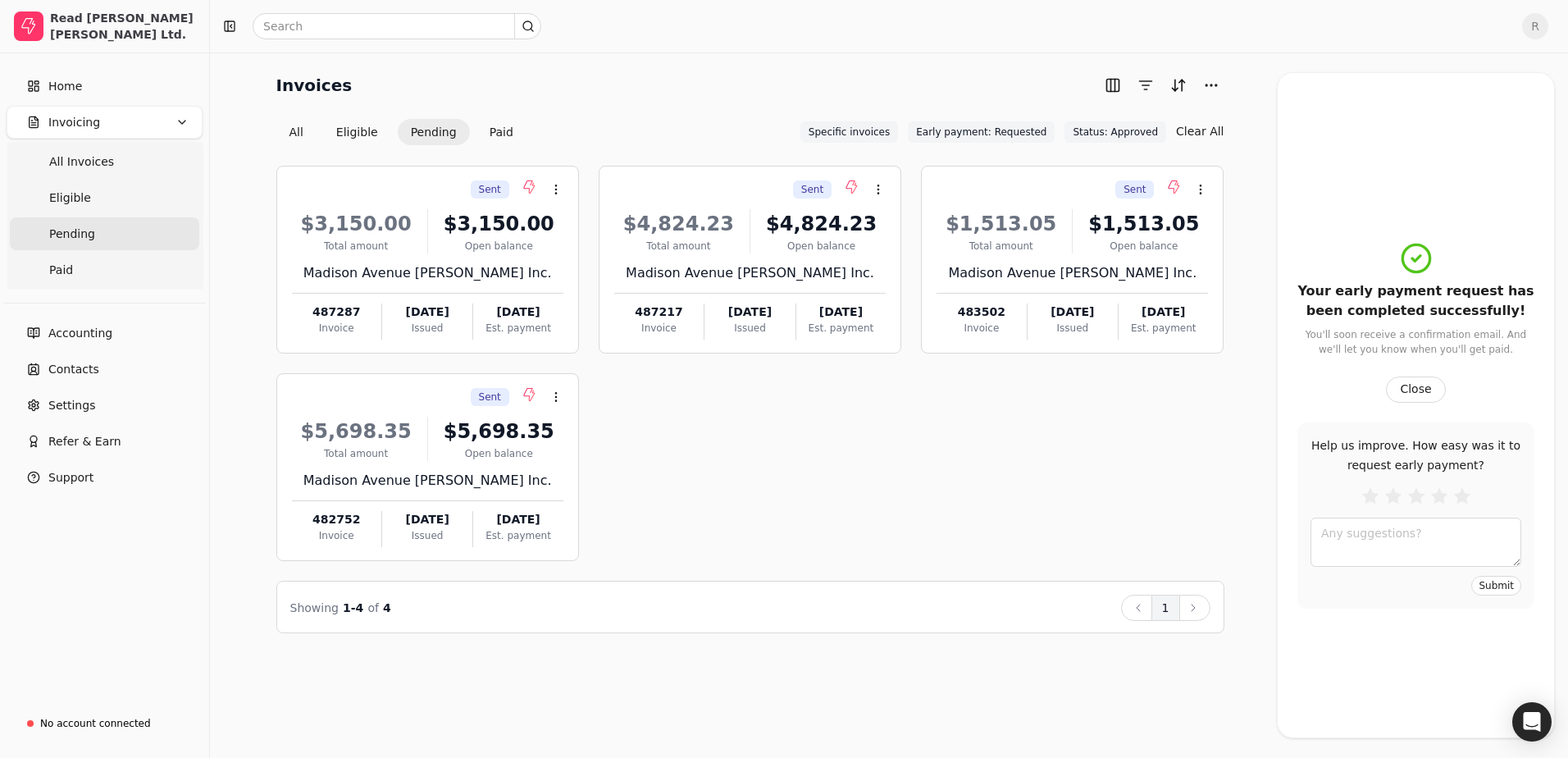
click at [1129, 457] on div "Sent Context Menu Button $3,150.00 Total amount $3,150.00 Open balance Madison …" at bounding box center [750, 364] width 948 height 395
click at [1117, 86] on button "button" at bounding box center [1112, 85] width 26 height 26
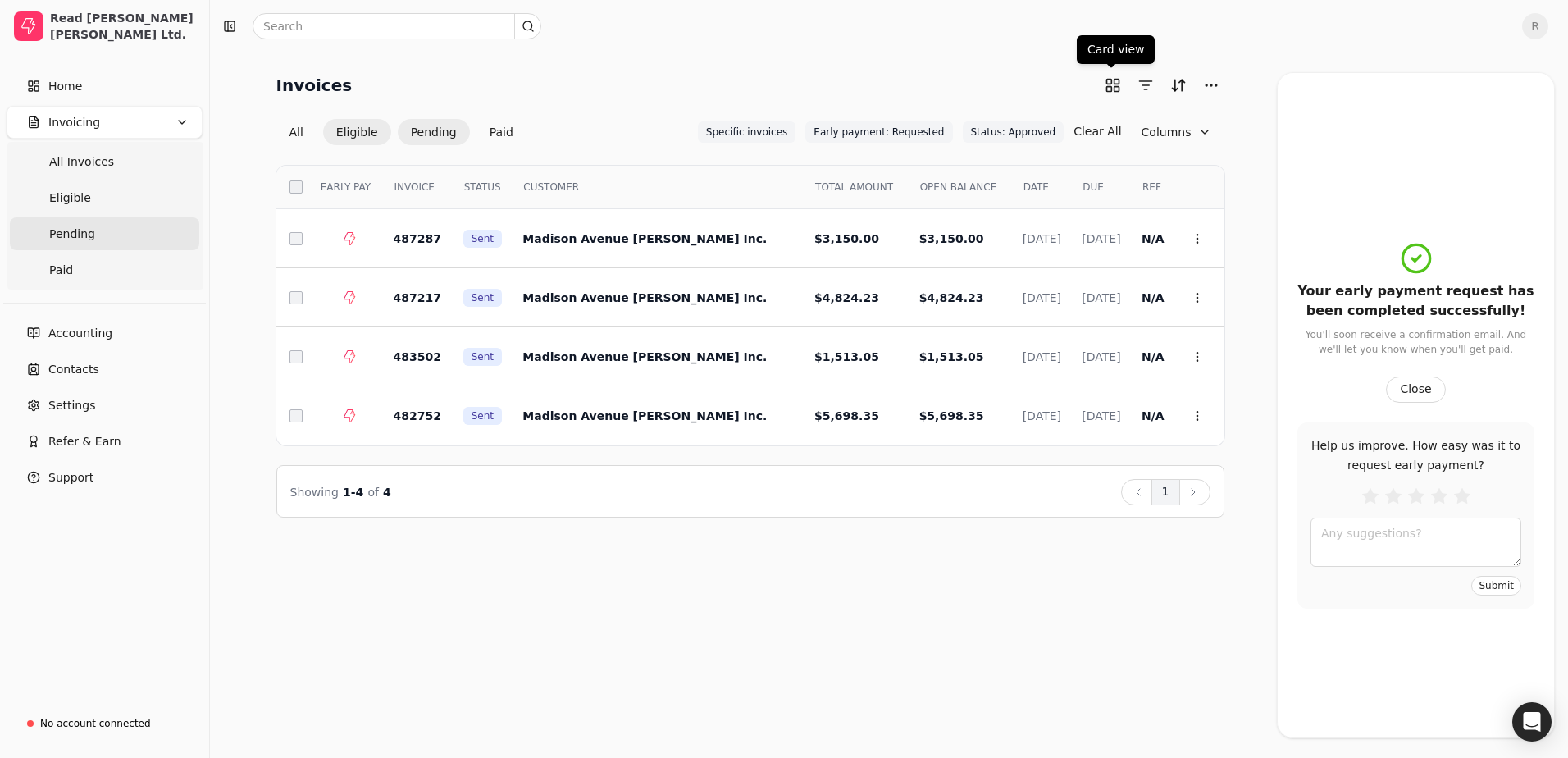
click at [370, 132] on button "Eligible" at bounding box center [357, 131] width 68 height 26
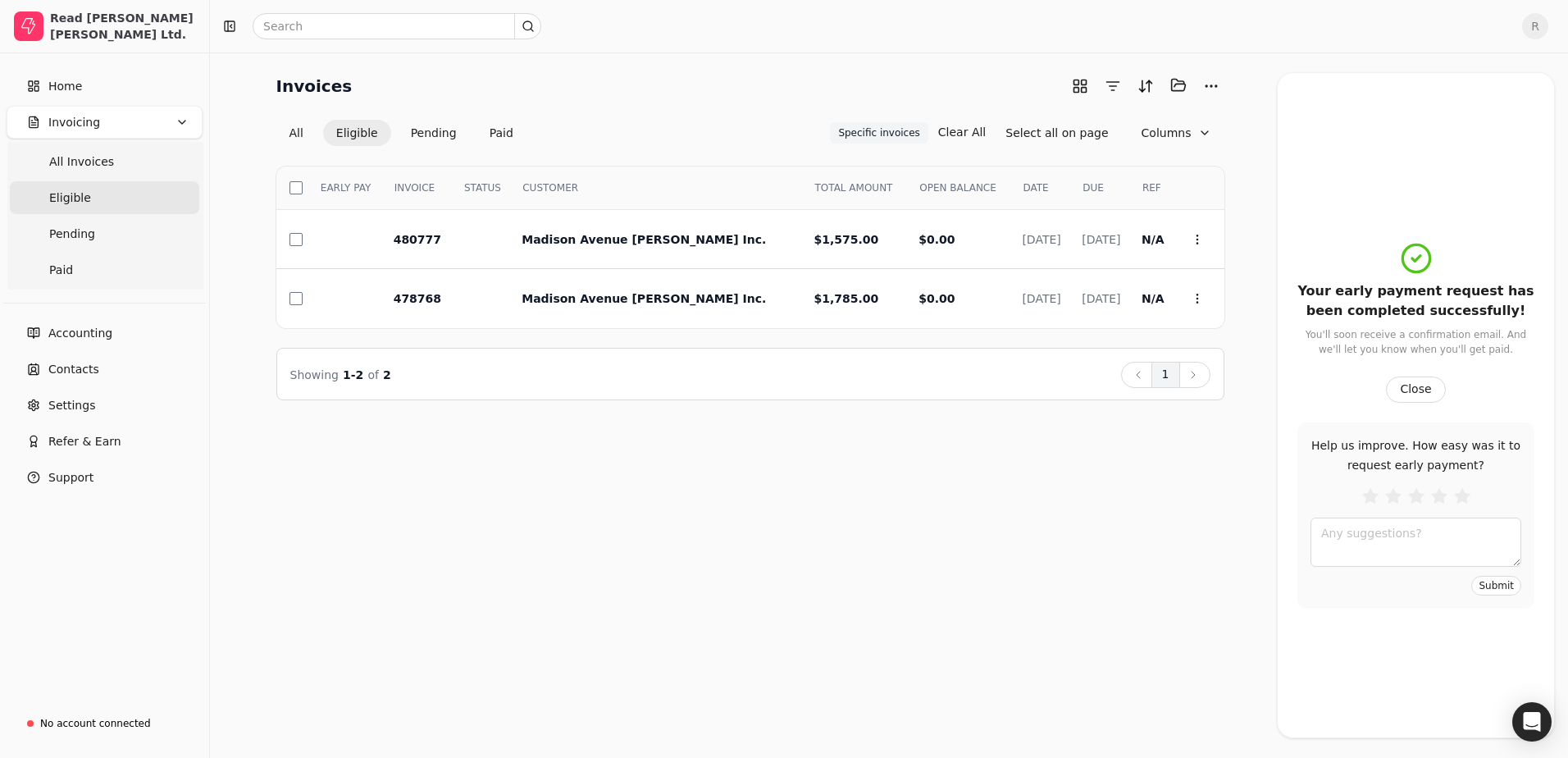
click at [1048, 596] on div "Invoices Selected items: 0 All Eligible Pending Paid Specific invoices Specific…" at bounding box center [890, 405] width 1359 height 705
drag, startPoint x: 1131, startPoint y: 708, endPoint x: 1117, endPoint y: 699, distance: 16.6
click at [1131, 707] on div "Invoices Selected items: 0 All Eligible Pending Paid Specific invoices Specific…" at bounding box center [890, 405] width 1359 height 705
click at [429, 478] on div "Invoices Selected items: 0 All Eligible Pending Paid Specific invoices Specific…" at bounding box center [890, 405] width 1359 height 705
drag, startPoint x: 772, startPoint y: 692, endPoint x: 369, endPoint y: 133, distance: 689.1
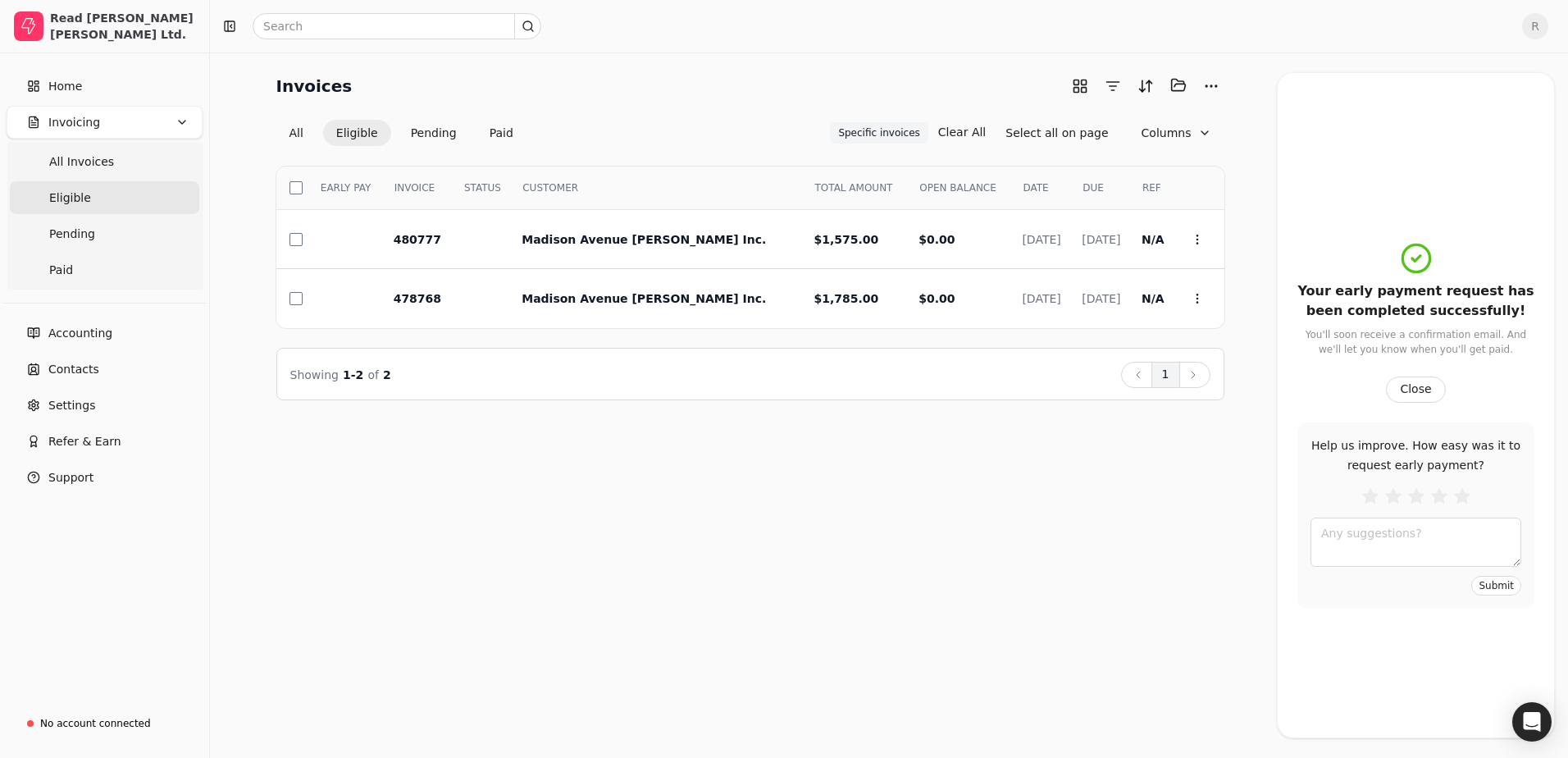
click at [772, 691] on div "Invoices Selected items: 0 All Eligible Pending Paid Specific invoices Specific…" at bounding box center [890, 405] width 1359 height 705
